Goal: Find specific page/section: Find specific page/section

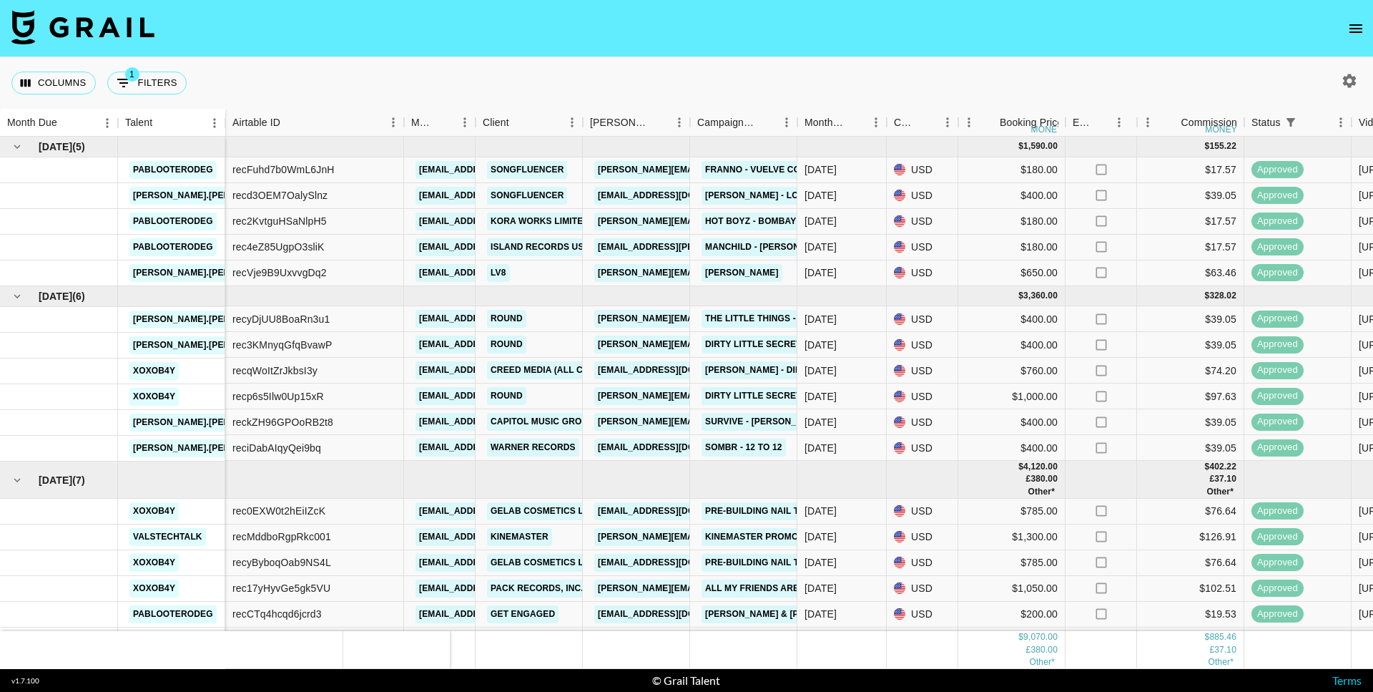
click at [1346, 40] on nav at bounding box center [686, 28] width 1373 height 57
click at [1358, 35] on icon "open drawer" at bounding box center [1355, 28] width 17 height 17
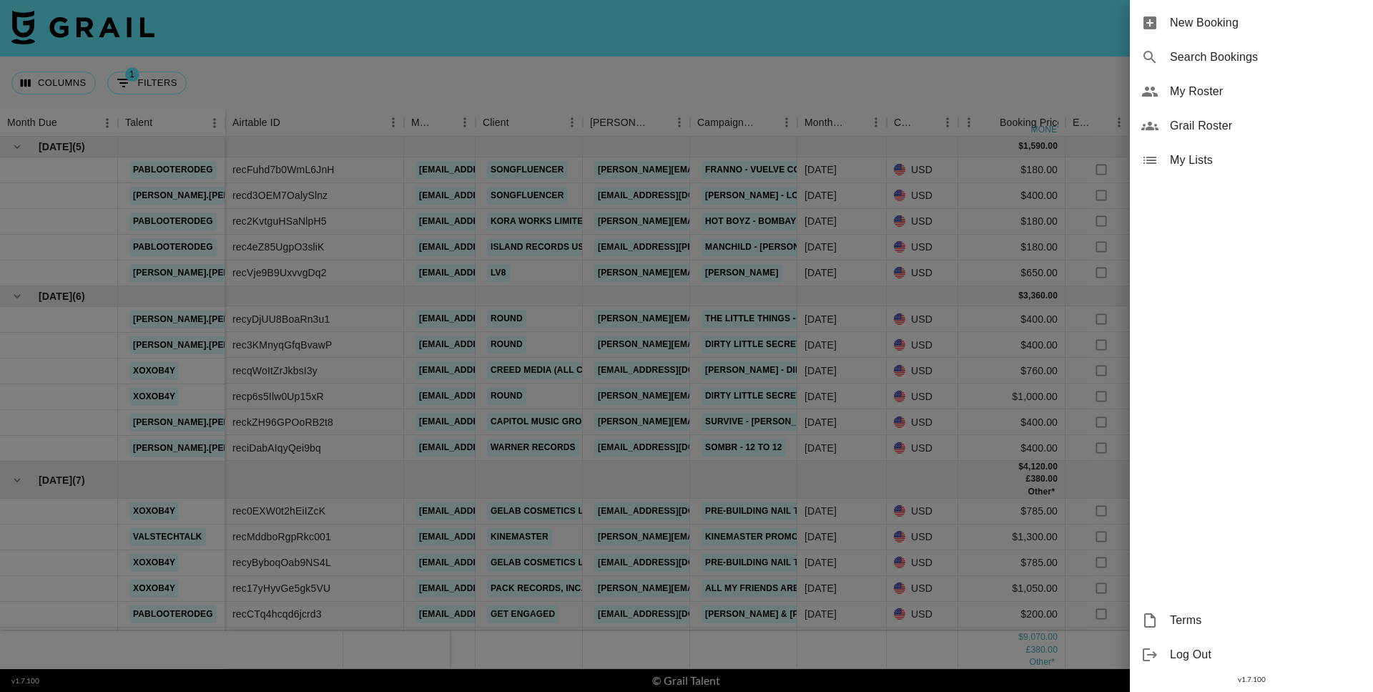
click at [1240, 126] on span "Grail Roster" at bounding box center [1266, 125] width 192 height 17
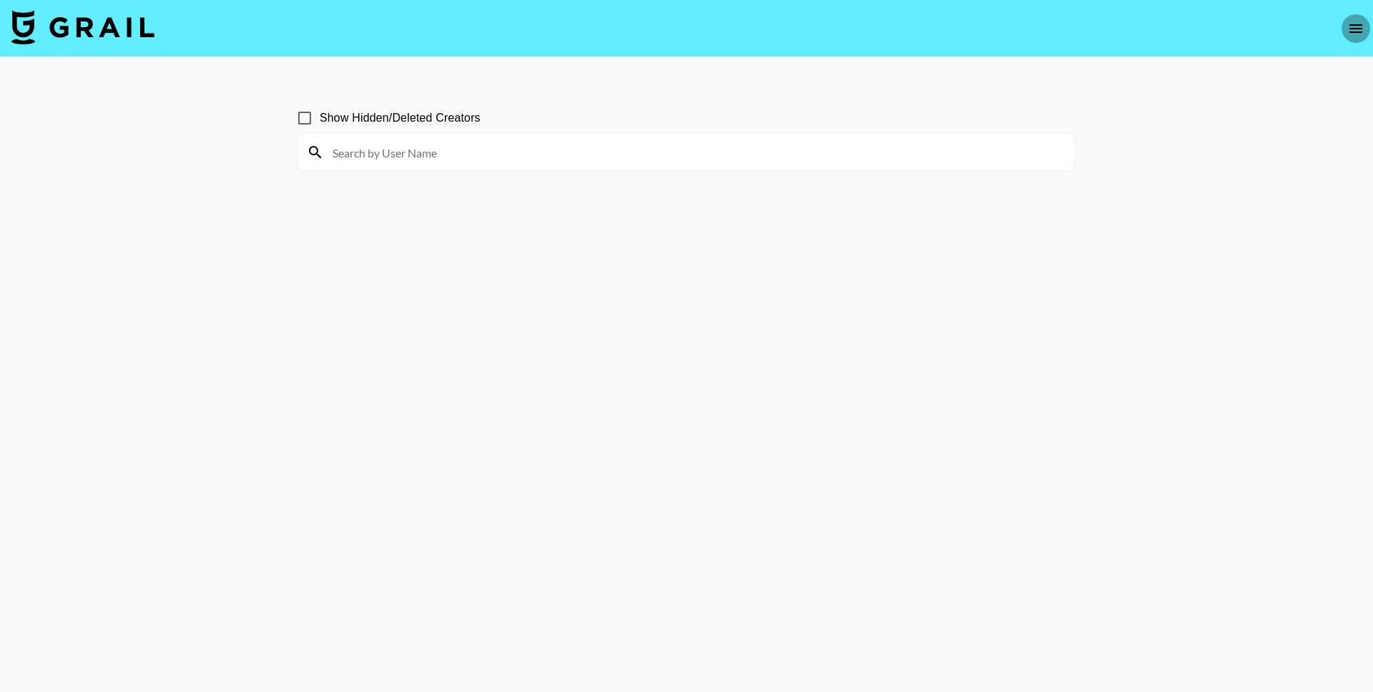
click at [1353, 37] on button "open drawer" at bounding box center [1356, 28] width 29 height 29
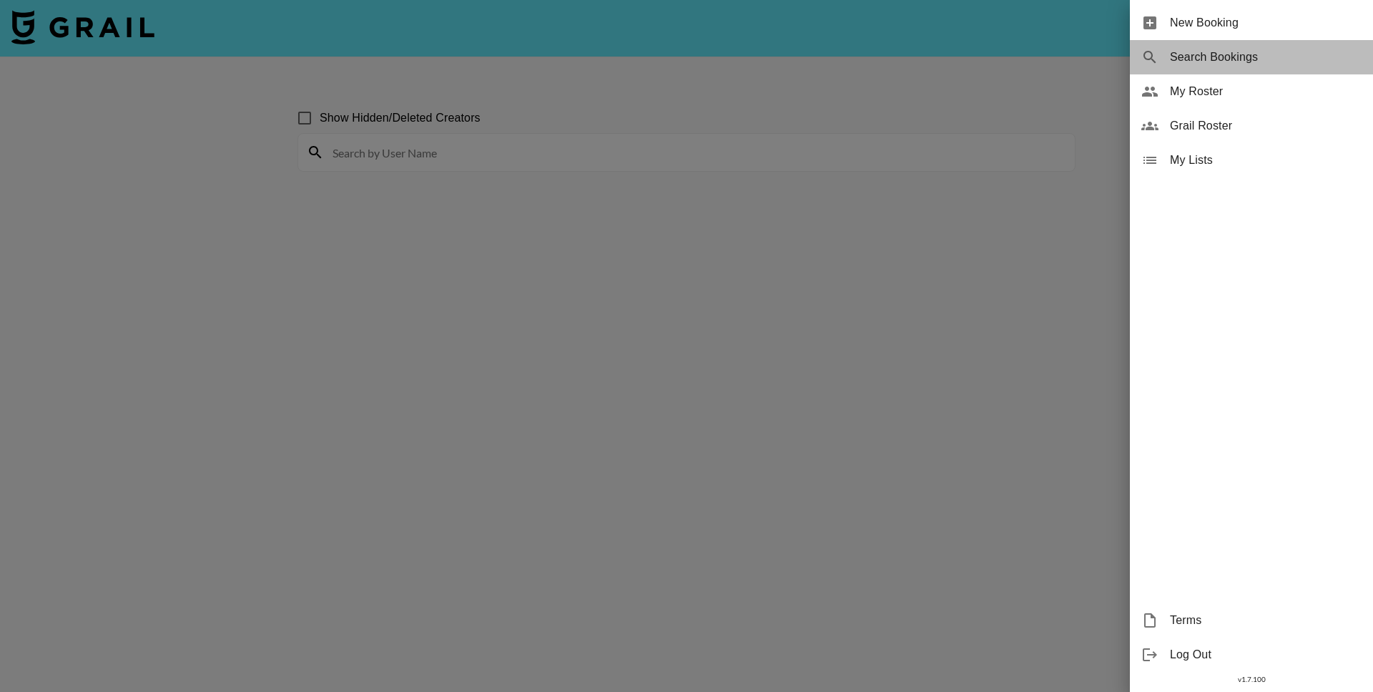
click at [1234, 53] on span "Search Bookings" at bounding box center [1266, 57] width 192 height 17
select select "id"
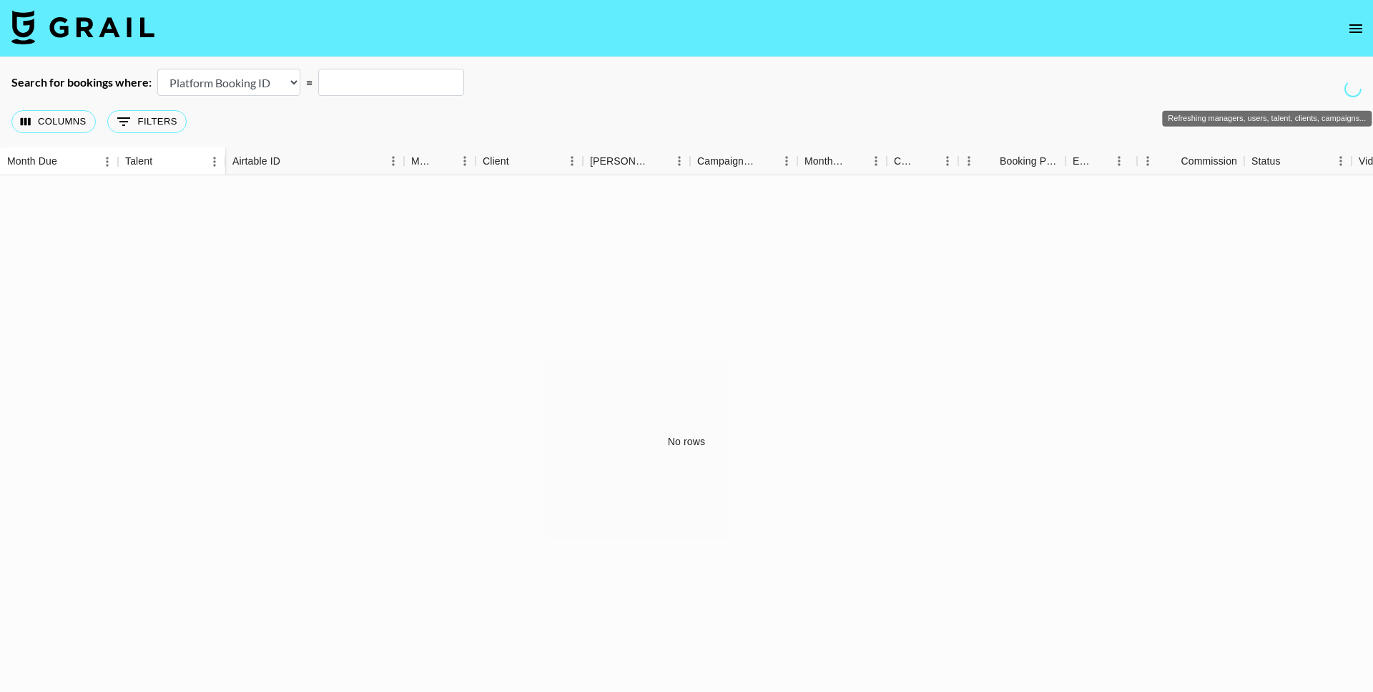
click at [1355, 89] on icon "Refreshing managers, users, talent, clients, campaigns..." at bounding box center [1352, 88] width 19 height 19
click at [1353, 29] on icon "open drawer" at bounding box center [1356, 28] width 13 height 9
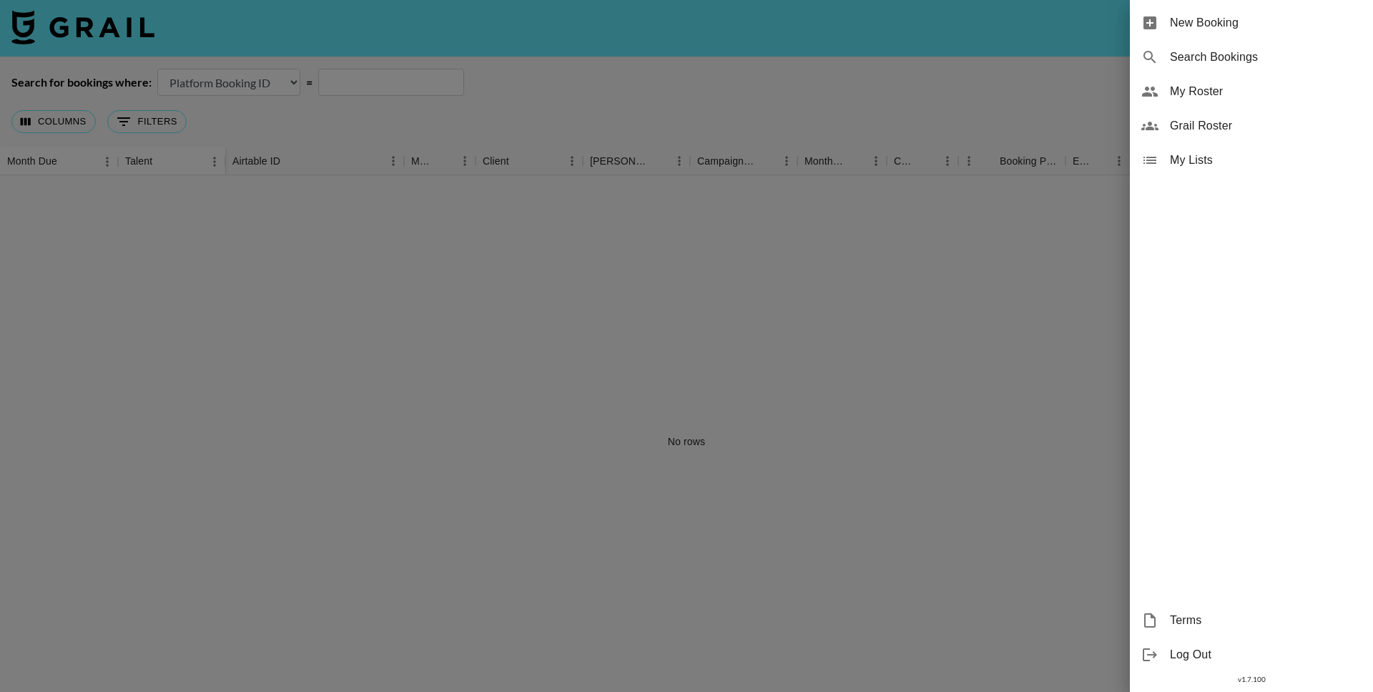
click at [1077, 73] on div at bounding box center [686, 346] width 1373 height 692
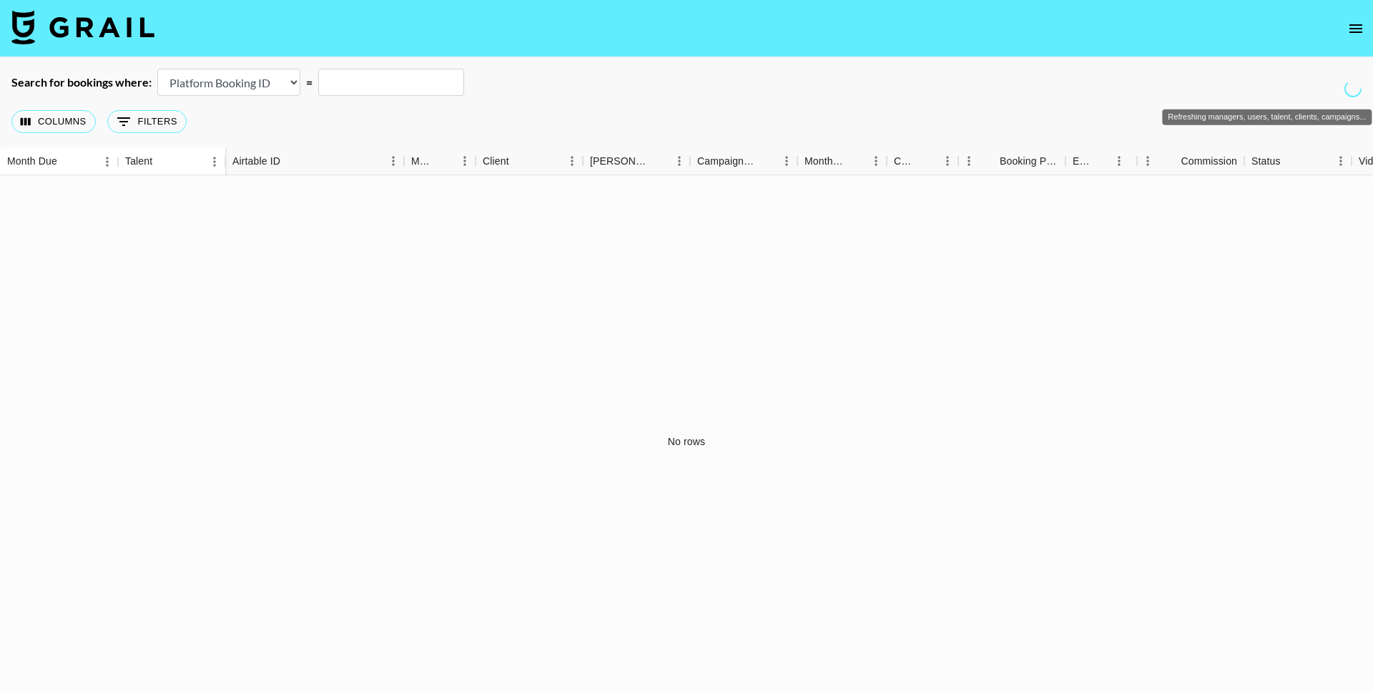
click at [1347, 90] on icon "Refreshing managers, users, talent, clients, campaigns..." at bounding box center [1353, 89] width 21 height 21
click at [176, 120] on button "0 Filters" at bounding box center [146, 121] width 79 height 23
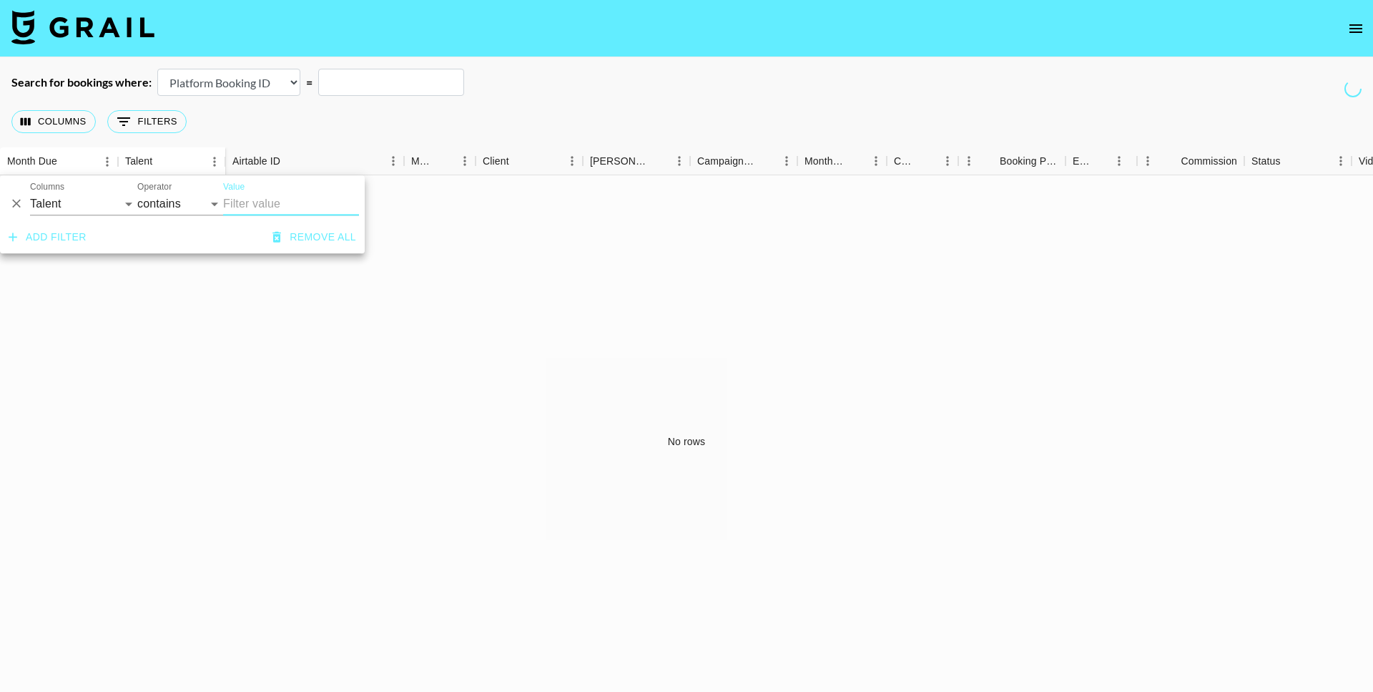
click at [1354, 94] on icon "Refreshing managers, users, talent, clients, campaigns..." at bounding box center [1352, 88] width 19 height 19
